Goal: Task Accomplishment & Management: Manage account settings

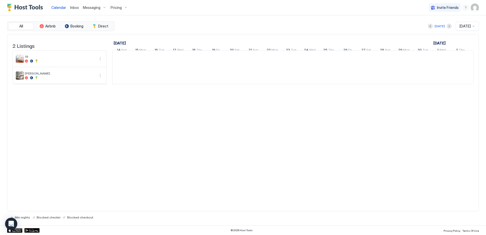
scroll to position [0, 282]
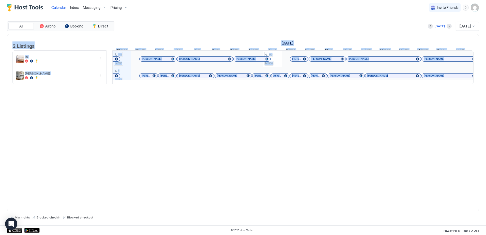
drag, startPoint x: 272, startPoint y: 92, endPoint x: 278, endPoint y: 90, distance: 6.8
click at [278, 89] on div "2 Listings [DATE] [DATE] [DATE] 14 Sun 15 Mon 16 Tue 17 Wed 18 Thu 19 Fri 20 Sa…" at bounding box center [242, 61] width 471 height 55
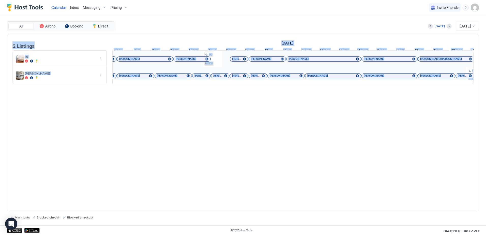
scroll to position [0, 340]
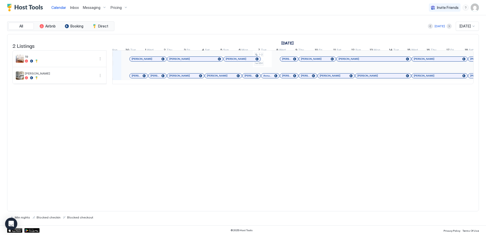
click at [238, 57] on div "[PERSON_NAME]" at bounding box center [234, 54] width 38 height 6
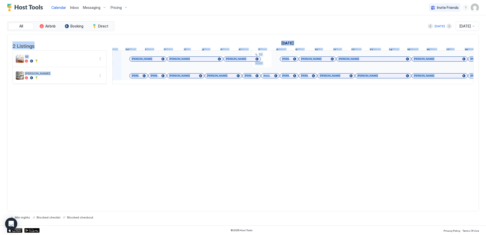
click at [238, 61] on div at bounding box center [238, 59] width 4 height 4
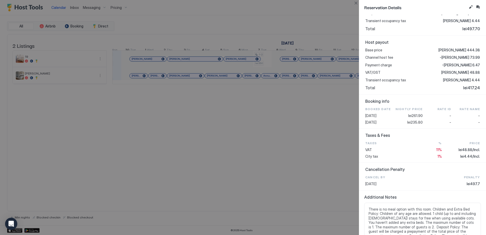
click at [305, 132] on div at bounding box center [243, 117] width 486 height 235
click at [310, 129] on div at bounding box center [243, 117] width 486 height 235
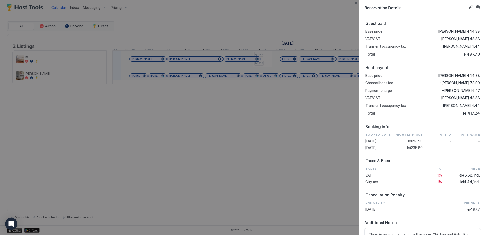
click at [260, 151] on div at bounding box center [243, 117] width 486 height 235
click at [283, 107] on div at bounding box center [243, 117] width 486 height 235
click at [356, 4] on button "Close" at bounding box center [356, 3] width 6 height 6
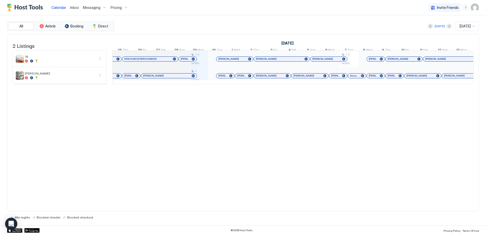
scroll to position [0, 182]
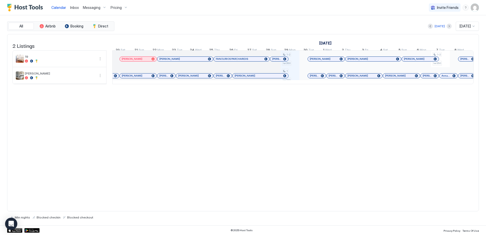
click at [313, 78] on div at bounding box center [313, 76] width 4 height 4
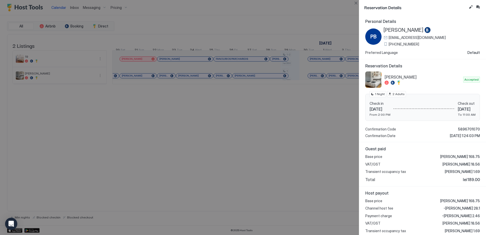
click at [308, 97] on div at bounding box center [243, 117] width 486 height 235
click at [356, 4] on button "Close" at bounding box center [356, 3] width 6 height 6
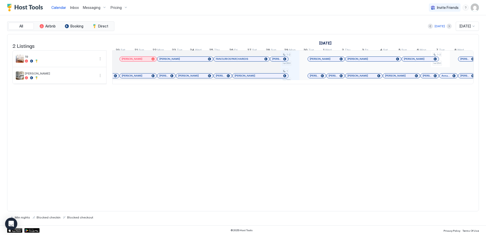
click at [90, 7] on span "Messaging" at bounding box center [92, 7] width 18 height 5
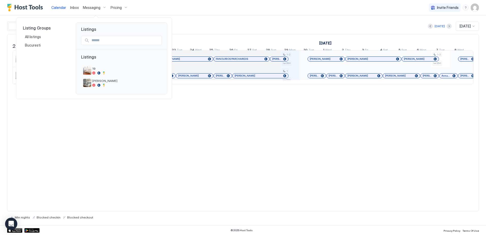
click at [251, 117] on div at bounding box center [243, 117] width 486 height 235
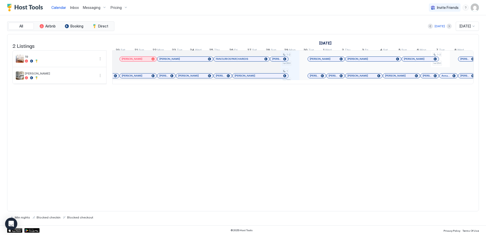
click at [313, 78] on div at bounding box center [313, 76] width 4 height 4
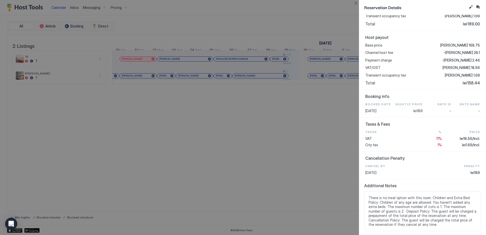
click at [213, 142] on div at bounding box center [243, 117] width 486 height 235
click at [355, 2] on button "Close" at bounding box center [356, 3] width 6 height 6
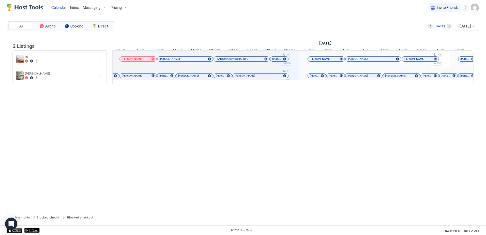
click at [93, 6] on span "Messaging" at bounding box center [92, 7] width 18 height 5
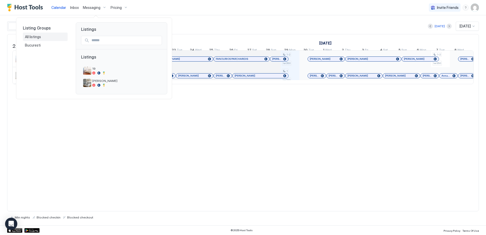
click at [46, 36] on div "All listings" at bounding box center [45, 37] width 41 height 5
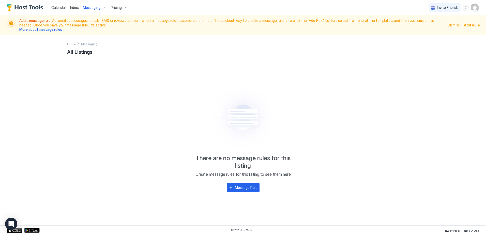
click at [87, 9] on span "Messaging" at bounding box center [92, 7] width 18 height 5
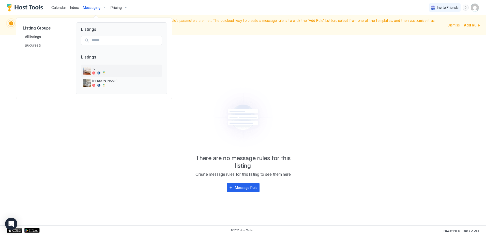
click at [104, 69] on span "19" at bounding box center [126, 69] width 68 height 4
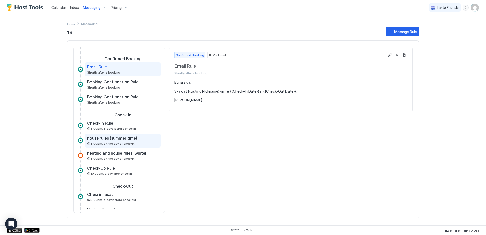
click at [136, 138] on div "house rules (summer time)" at bounding box center [119, 137] width 64 height 5
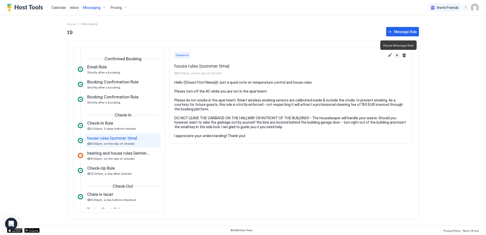
click at [397, 55] on button "Pause Message Rule" at bounding box center [397, 55] width 6 height 6
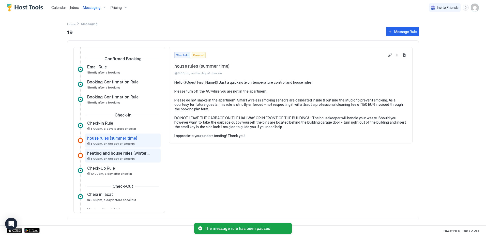
click at [135, 154] on span "heating and house rules (winter time)" at bounding box center [118, 152] width 63 height 5
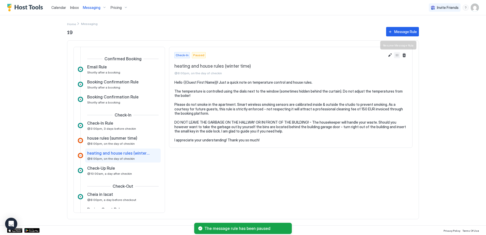
click at [397, 54] on button "Resume Message Rule" at bounding box center [397, 55] width 6 height 6
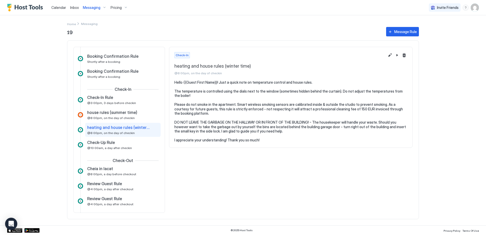
scroll to position [31, 0]
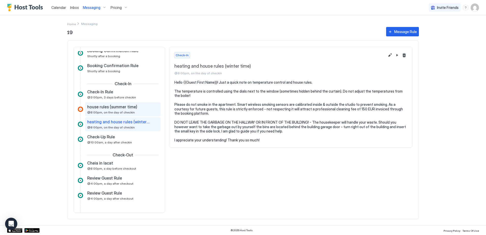
click at [129, 104] on div "house rules (summer time) @8:00pm, on the day of checkin" at bounding box center [122, 109] width 75 height 14
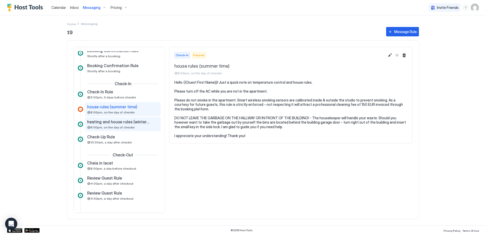
click at [121, 121] on span "heating and house rules (winter time)" at bounding box center [118, 121] width 63 height 5
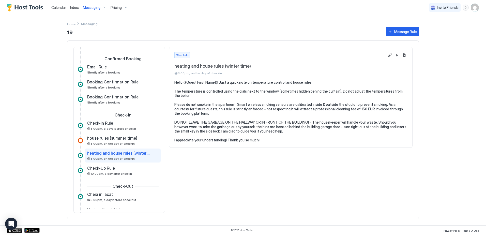
click at [87, 8] on span "Messaging" at bounding box center [92, 7] width 18 height 5
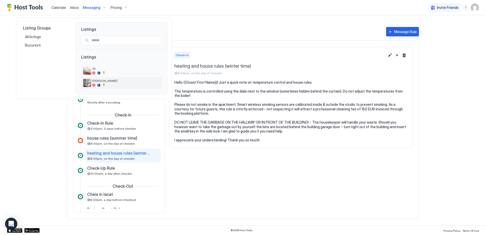
click at [101, 82] on span "[PERSON_NAME]" at bounding box center [126, 81] width 68 height 4
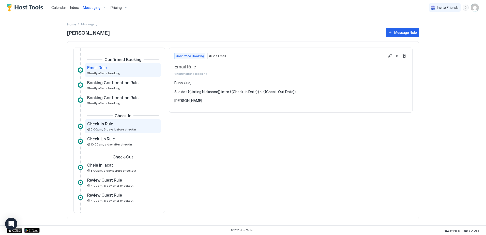
click at [126, 128] on span "@5:00pm, 3 days before checkin" at bounding box center [111, 129] width 49 height 4
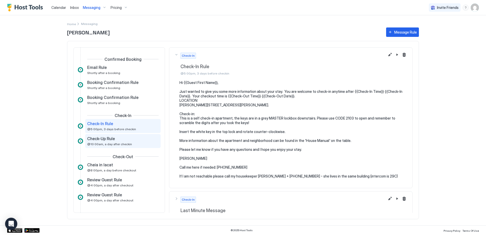
click at [123, 137] on div "Check-Up Rule" at bounding box center [119, 138] width 64 height 5
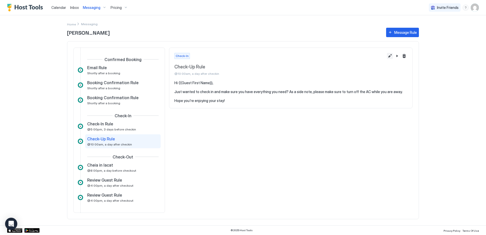
click at [390, 56] on button "Edit message rule" at bounding box center [390, 56] width 6 height 6
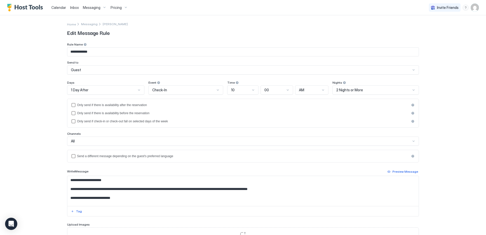
click at [130, 52] on input "**********" at bounding box center [242, 51] width 351 height 9
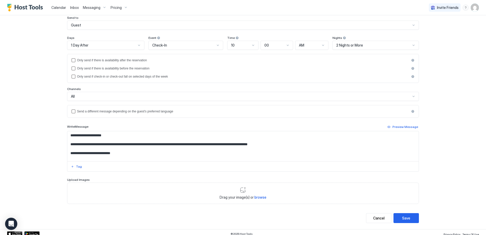
scroll to position [48, 0]
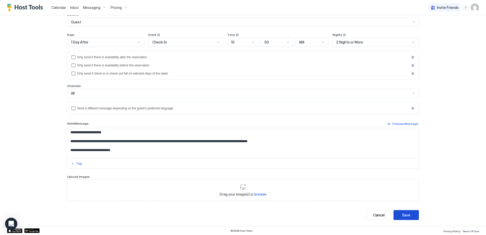
type input "**********"
click at [399, 216] on button "Save" at bounding box center [405, 215] width 25 height 10
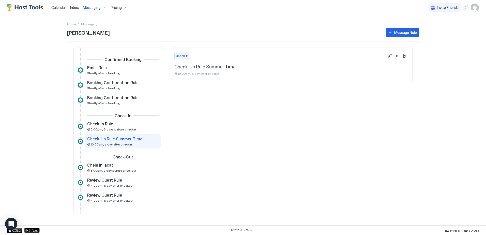
scroll to position [2, 0]
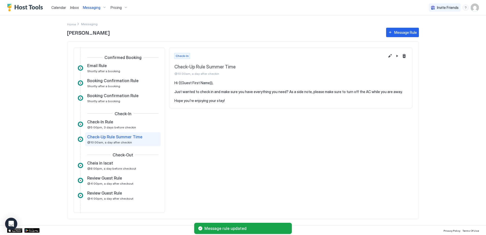
drag, startPoint x: 130, startPoint y: 140, endPoint x: 12, endPoint y: 121, distance: 119.4
click at [12, 121] on div "Calendar Inbox Messaging Pricing Invite Friends AG Home Messaging [PERSON_NAME]…" at bounding box center [243, 117] width 486 height 235
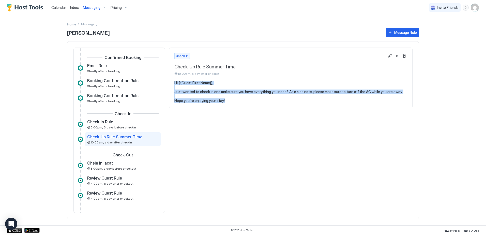
drag, startPoint x: 229, startPoint y: 101, endPoint x: 175, endPoint y: 82, distance: 57.8
click at [175, 82] on pre "Hi {{Guest First Name}}, Just wanted to check in and make sure you have everyth…" at bounding box center [290, 92] width 233 height 22
copy pre "Hi {{Guest First Name}}, Just wanted to check in and make sure you have everyth…"
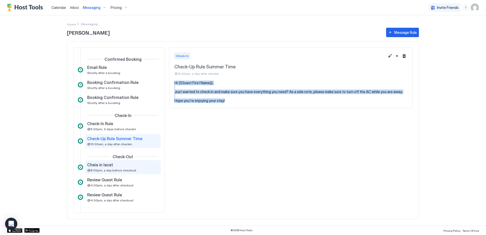
scroll to position [0, 0]
click at [404, 33] on div "Message Rule" at bounding box center [405, 32] width 23 height 5
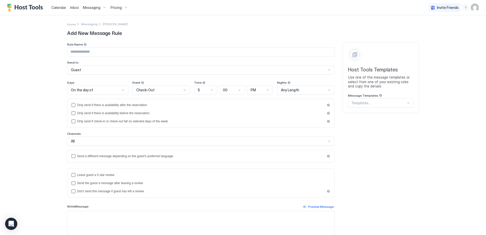
click at [104, 53] on input "Input Field" at bounding box center [200, 51] width 267 height 9
type input "**********"
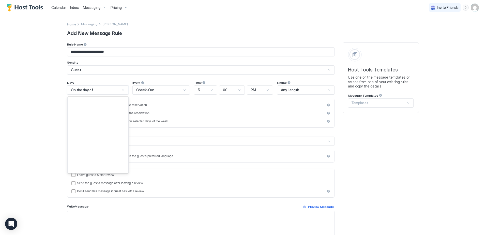
click at [100, 91] on div "On the day of" at bounding box center [95, 90] width 49 height 5
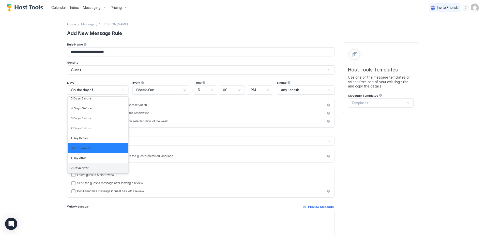
click at [90, 166] on div "2 Days After" at bounding box center [98, 168] width 55 height 4
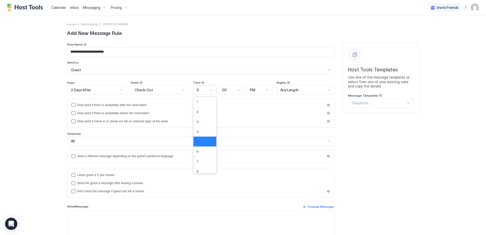
click at [197, 90] on span "5" at bounding box center [198, 90] width 2 height 5
click at [202, 165] on div "10" at bounding box center [204, 166] width 17 height 4
click at [256, 90] on div "PM" at bounding box center [257, 90] width 14 height 5
click at [254, 101] on div "AM" at bounding box center [260, 102] width 20 height 4
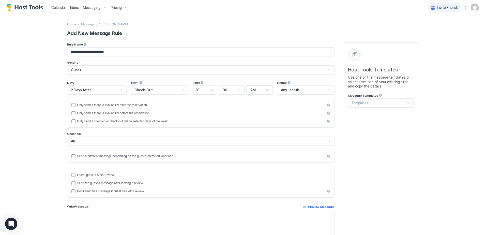
click at [290, 90] on span "Any Length" at bounding box center [290, 90] width 18 height 5
click at [285, 87] on div "Any Length" at bounding box center [306, 89] width 58 height 9
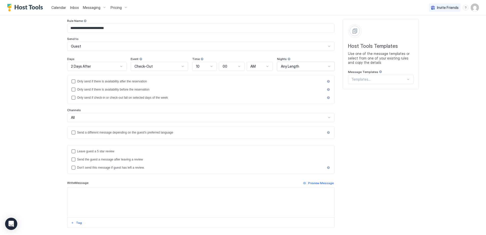
scroll to position [51, 0]
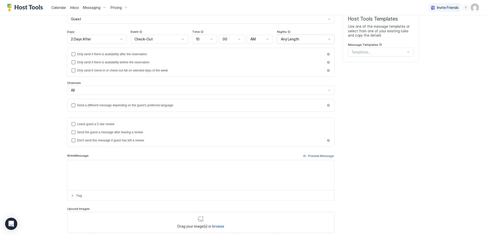
click at [104, 169] on textarea "Input Field" at bounding box center [200, 175] width 267 height 30
paste textarea "**********"
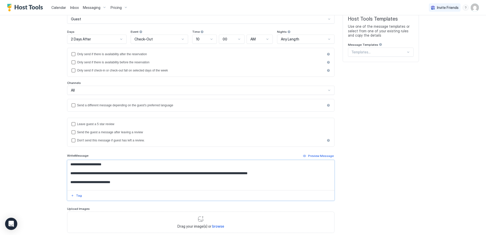
scroll to position [76, 0]
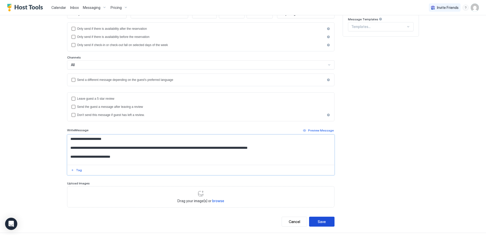
type textarea "**********"
click at [315, 221] on button "Save" at bounding box center [321, 221] width 25 height 10
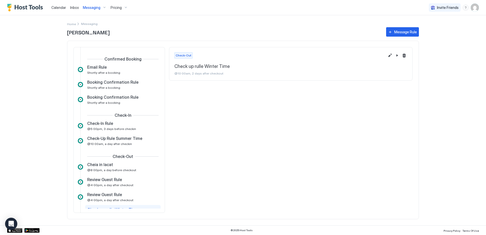
scroll to position [17, 0]
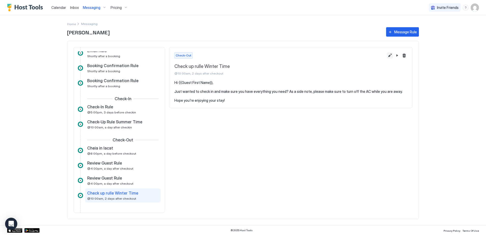
click at [390, 54] on button "Edit message rule" at bounding box center [390, 55] width 6 height 6
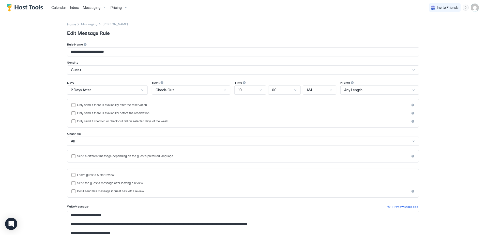
click at [105, 87] on div "2 Days After" at bounding box center [107, 89] width 81 height 9
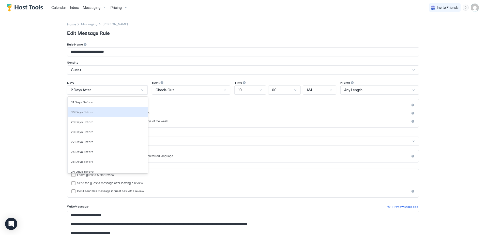
scroll to position [583, 0]
click at [177, 91] on div "Check-Out" at bounding box center [188, 90] width 67 height 5
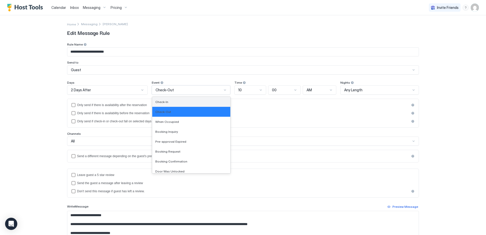
click at [175, 102] on div "Check-In" at bounding box center [191, 102] width 72 height 4
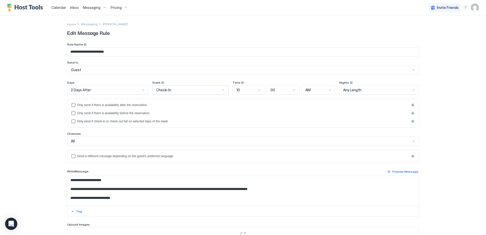
click at [108, 89] on div "2 Days After" at bounding box center [105, 90] width 69 height 5
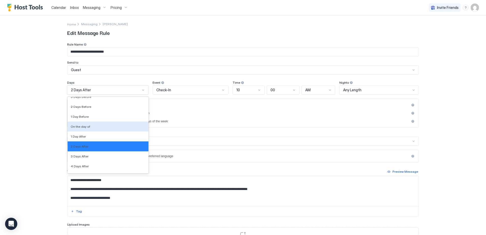
scroll to position [825, 0]
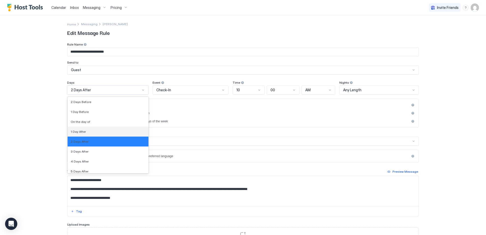
click at [99, 130] on div "1 Day After" at bounding box center [108, 132] width 75 height 4
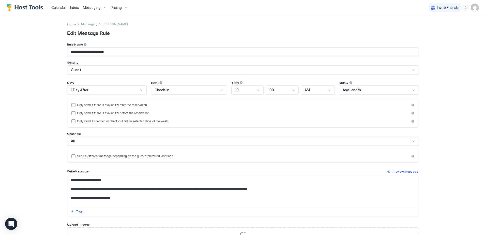
scroll to position [25, 0]
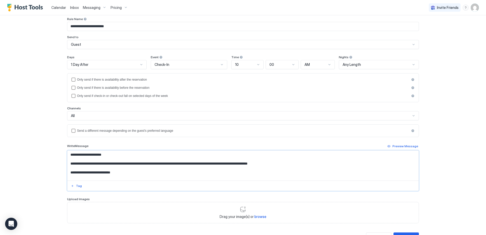
drag, startPoint x: 180, startPoint y: 164, endPoint x: 295, endPoint y: 168, distance: 115.6
click at [295, 168] on textarea "**********" at bounding box center [242, 165] width 351 height 30
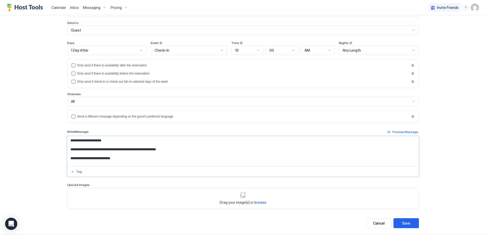
scroll to position [48, 0]
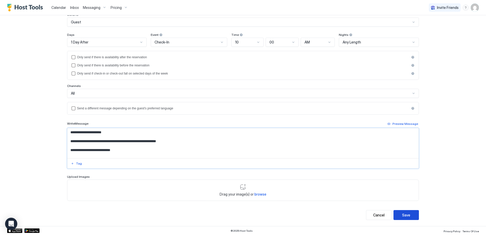
type textarea "**********"
click at [397, 214] on button "Save" at bounding box center [405, 215] width 25 height 10
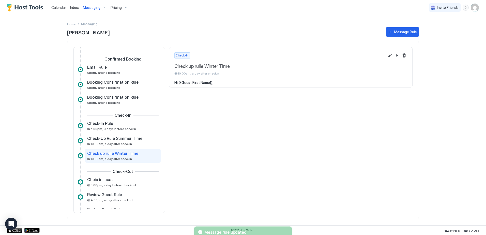
scroll to position [17, 0]
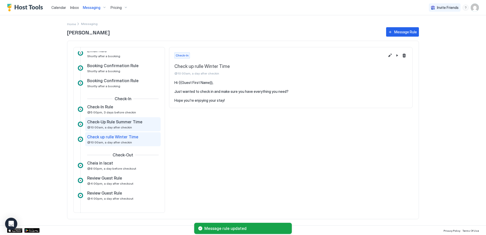
click at [133, 123] on span "Check-Up Rule Summer Time" at bounding box center [114, 121] width 55 height 5
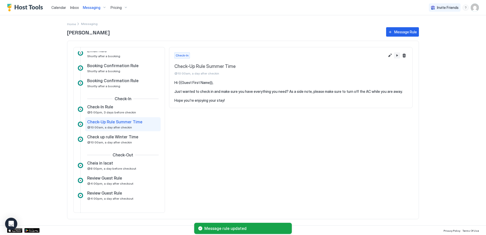
click at [396, 56] on button "Pause Message Rule" at bounding box center [397, 55] width 6 height 6
click at [25, 9] on img "Host Tools Logo" at bounding box center [26, 8] width 38 height 8
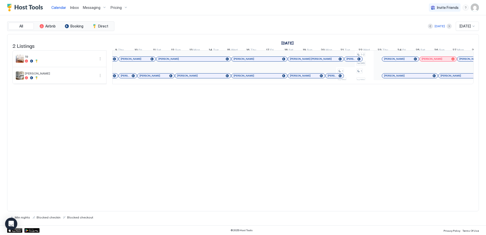
scroll to position [0, 472]
click at [348, 61] on div at bounding box center [349, 59] width 4 height 4
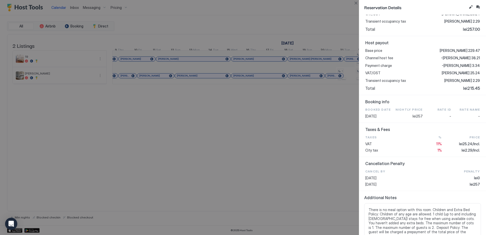
scroll to position [151, 0]
click at [310, 141] on div at bounding box center [243, 117] width 486 height 235
click at [288, 107] on div at bounding box center [243, 117] width 486 height 235
click at [355, 4] on button "Close" at bounding box center [356, 3] width 6 height 6
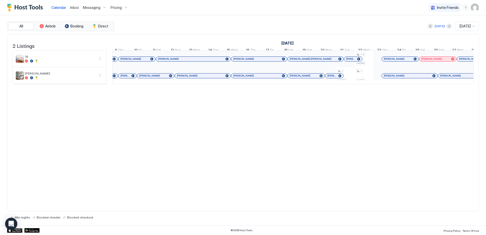
click at [326, 61] on div at bounding box center [328, 59] width 4 height 4
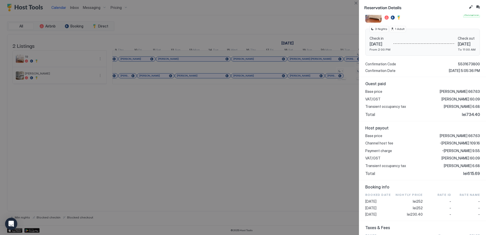
scroll to position [74, 0]
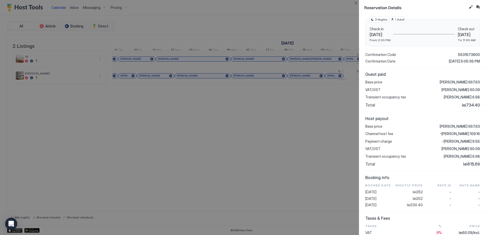
click at [285, 146] on div at bounding box center [243, 117] width 486 height 235
click at [124, 39] on div at bounding box center [243, 117] width 486 height 235
click at [356, 3] on button "Close" at bounding box center [356, 3] width 6 height 6
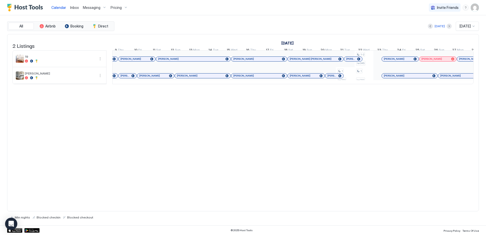
click at [296, 61] on div at bounding box center [296, 59] width 4 height 4
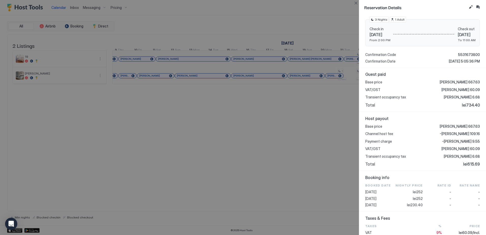
click at [309, 148] on div at bounding box center [243, 117] width 486 height 235
click at [328, 20] on div at bounding box center [243, 117] width 486 height 235
click at [356, 4] on button "Close" at bounding box center [356, 3] width 6 height 6
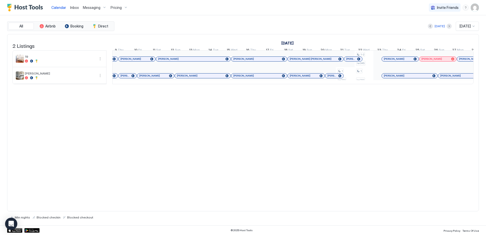
click at [114, 9] on span "Pricing" at bounding box center [115, 7] width 11 height 5
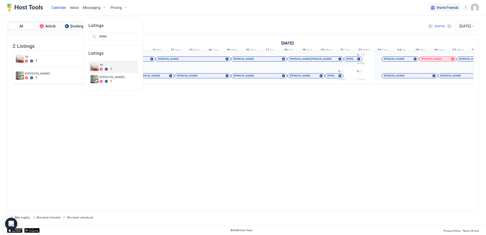
click at [108, 63] on span "19" at bounding box center [118, 65] width 36 height 4
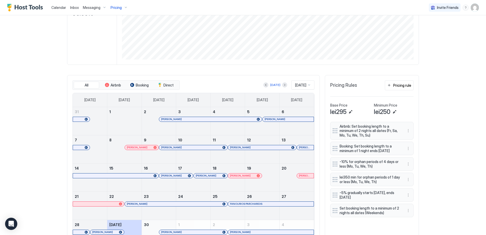
scroll to position [102, 0]
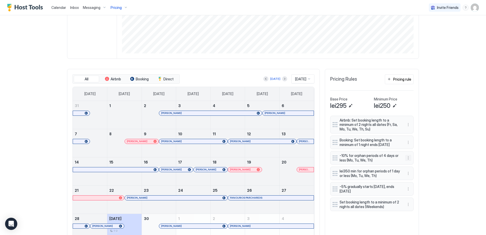
click at [405, 161] on button "More options" at bounding box center [408, 158] width 6 height 6
click at [413, 170] on span "Edit" at bounding box center [414, 169] width 6 height 4
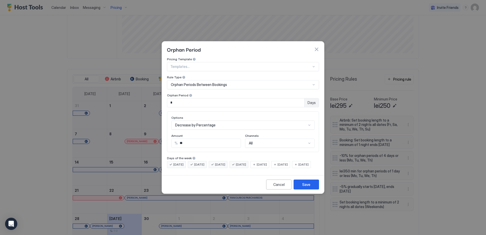
click at [197, 139] on input "**" at bounding box center [209, 143] width 63 height 9
type input "*"
click at [308, 187] on div "Save" at bounding box center [306, 184] width 8 height 5
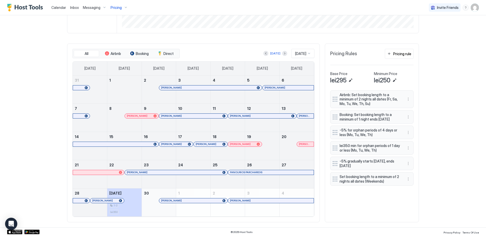
scroll to position [132, 0]
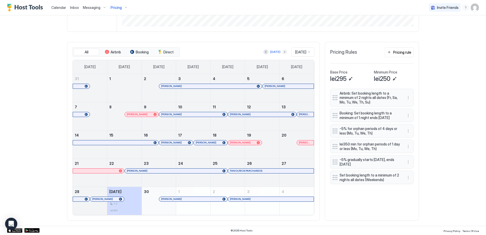
click at [282, 52] on button "Next month" at bounding box center [284, 51] width 5 height 5
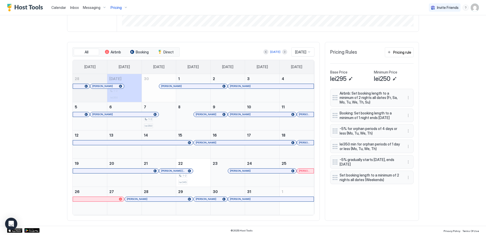
click at [172, 118] on div "1-2 lei350" at bounding box center [159, 116] width 34 height 28
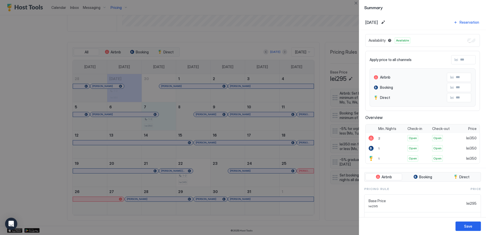
click at [208, 114] on div at bounding box center [243, 117] width 486 height 235
click at [182, 121] on div at bounding box center [243, 117] width 486 height 235
click at [354, 4] on button "Close" at bounding box center [356, 3] width 6 height 6
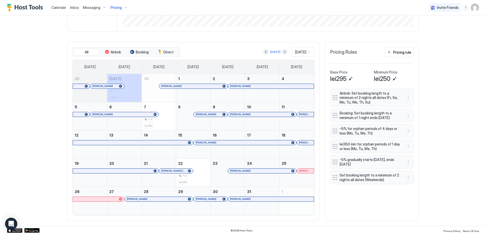
click at [177, 114] on div "October 8, 2025" at bounding box center [193, 116] width 34 height 28
click at [184, 118] on div "October 8, 2025" at bounding box center [193, 116] width 34 height 28
click at [161, 117] on div "1-2" at bounding box center [159, 119] width 30 height 5
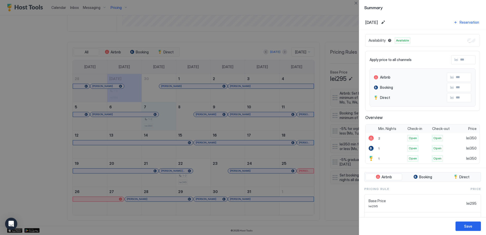
click at [194, 119] on div at bounding box center [243, 117] width 486 height 235
click at [355, 3] on button "Close" at bounding box center [356, 3] width 6 height 6
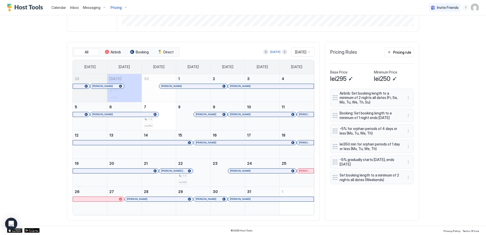
click at [201, 178] on div "1-2 lei345" at bounding box center [193, 173] width 30 height 24
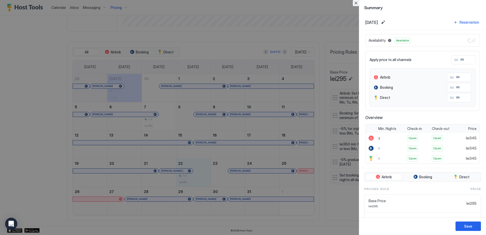
click at [354, 5] on button "Close" at bounding box center [356, 3] width 6 height 6
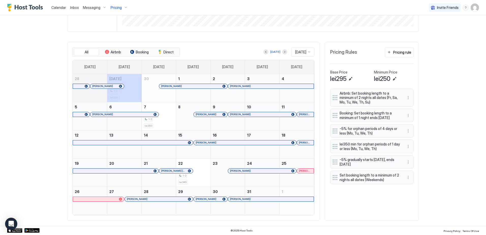
click at [147, 87] on div "[PERSON_NAME]" at bounding box center [159, 91] width 34 height 15
click at [242, 170] on div at bounding box center [244, 171] width 4 height 4
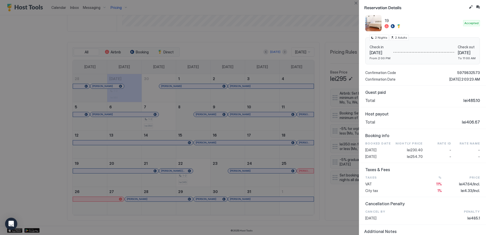
scroll to position [76, 0]
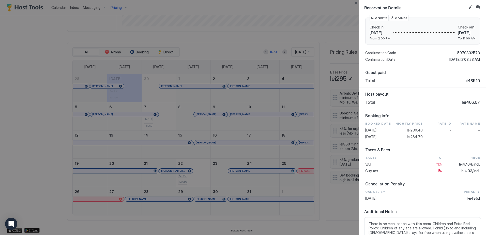
click at [290, 179] on div at bounding box center [243, 117] width 486 height 235
click at [301, 170] on div at bounding box center [243, 117] width 486 height 235
click at [356, 5] on button "Close" at bounding box center [356, 3] width 6 height 6
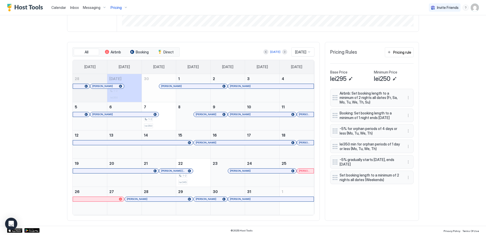
click at [297, 171] on div at bounding box center [299, 171] width 4 height 4
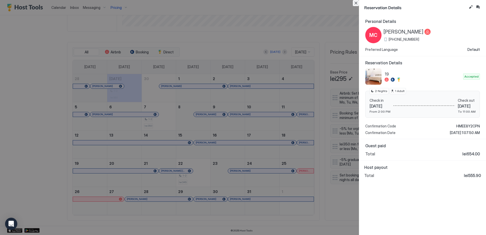
click at [357, 2] on button "Close" at bounding box center [356, 3] width 6 height 6
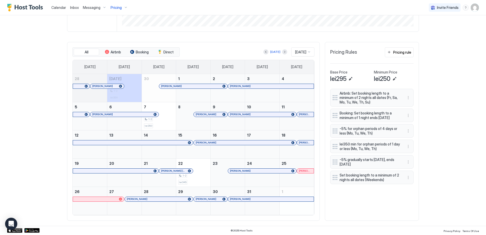
click at [212, 143] on div at bounding box center [214, 142] width 4 height 4
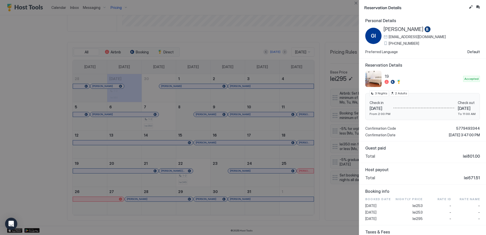
scroll to position [0, 0]
click at [356, 3] on button "Close" at bounding box center [356, 3] width 6 height 6
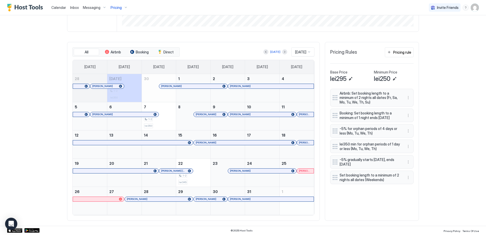
click at [165, 170] on div at bounding box center [166, 171] width 4 height 4
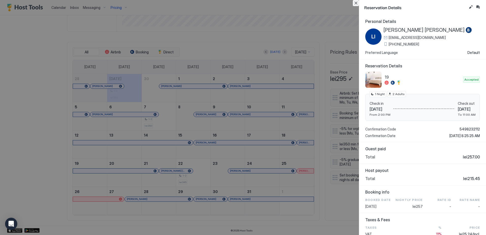
click at [357, 3] on button "Close" at bounding box center [356, 3] width 6 height 6
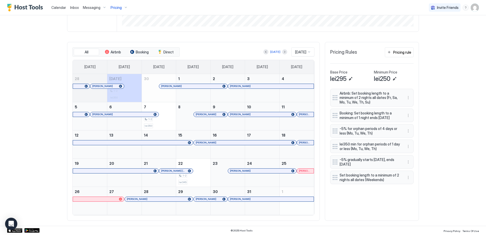
click at [302, 173] on div "25 [PERSON_NAME]" at bounding box center [296, 172] width 34 height 28
click at [303, 170] on div at bounding box center [305, 171] width 4 height 4
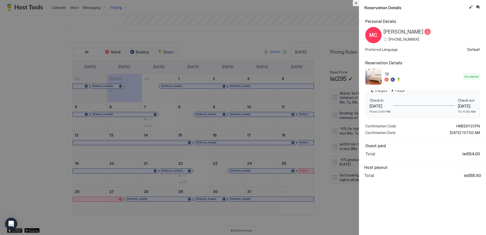
click at [354, 3] on button "Close" at bounding box center [356, 3] width 6 height 6
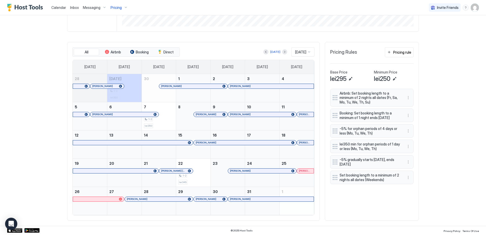
click at [203, 142] on div at bounding box center [205, 142] width 4 height 4
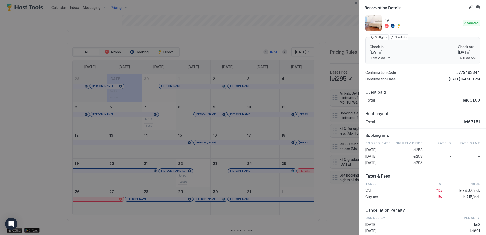
scroll to position [82, 0]
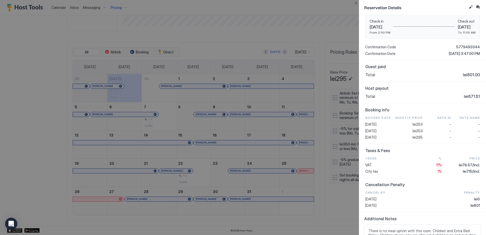
click at [296, 40] on div at bounding box center [243, 117] width 486 height 235
click at [355, 4] on button "Close" at bounding box center [356, 3] width 6 height 6
